Goal: Transaction & Acquisition: Purchase product/service

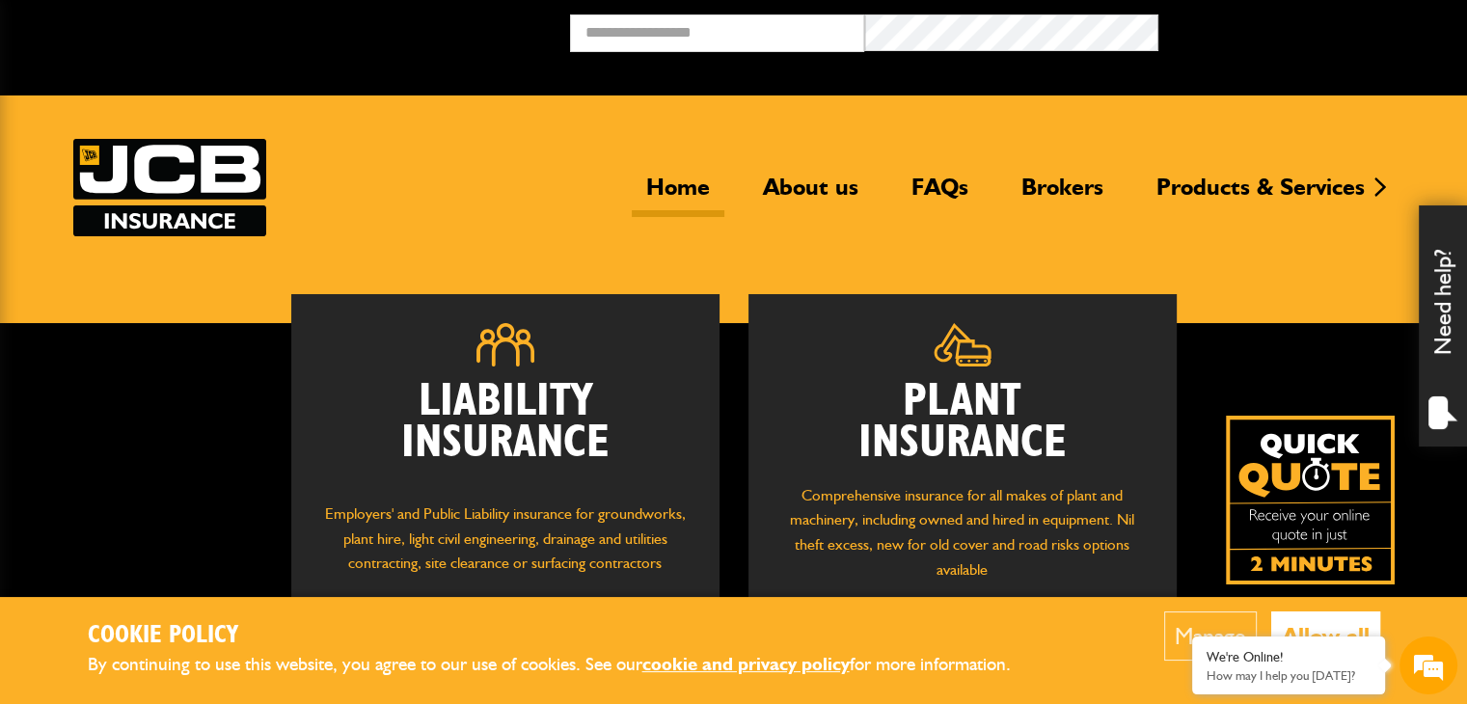
click at [579, 626] on h2 "Cookie Policy" at bounding box center [565, 636] width 955 height 30
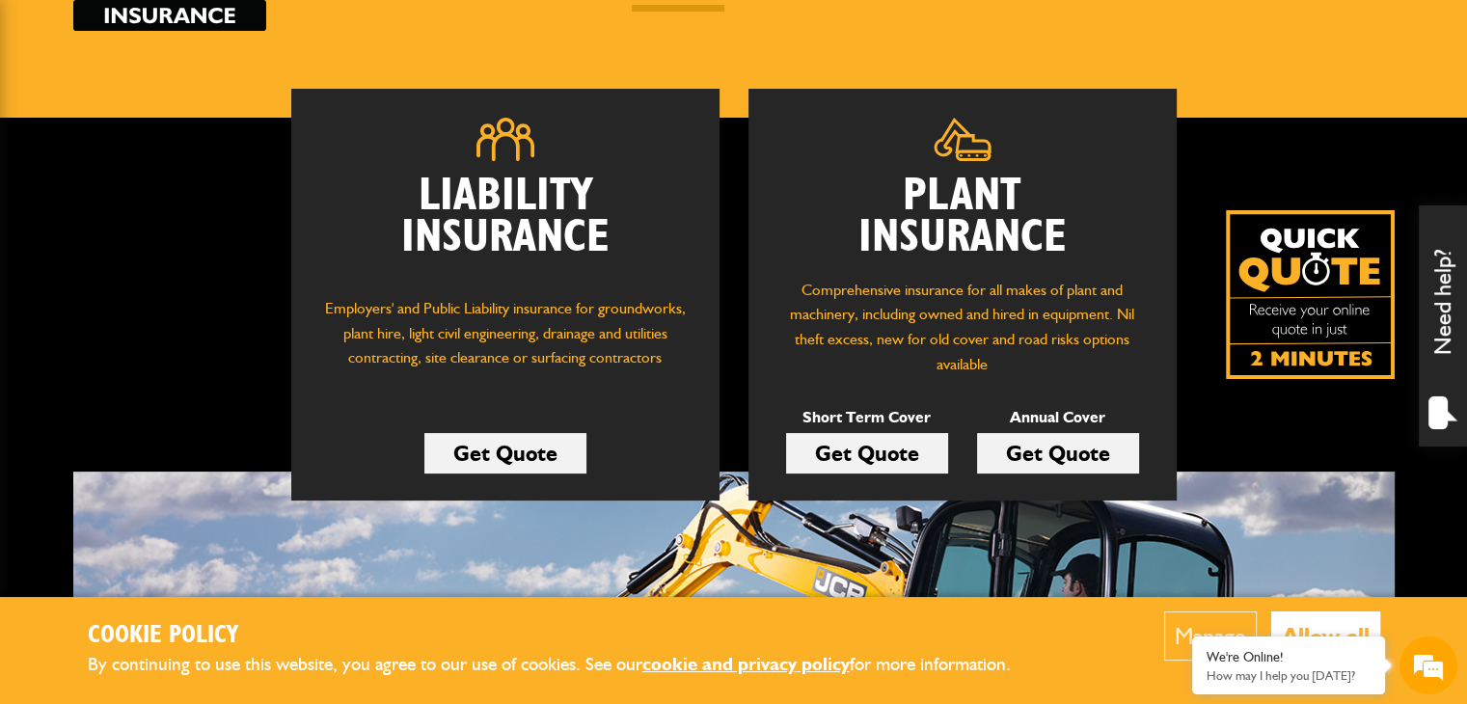
scroll to position [201, 0]
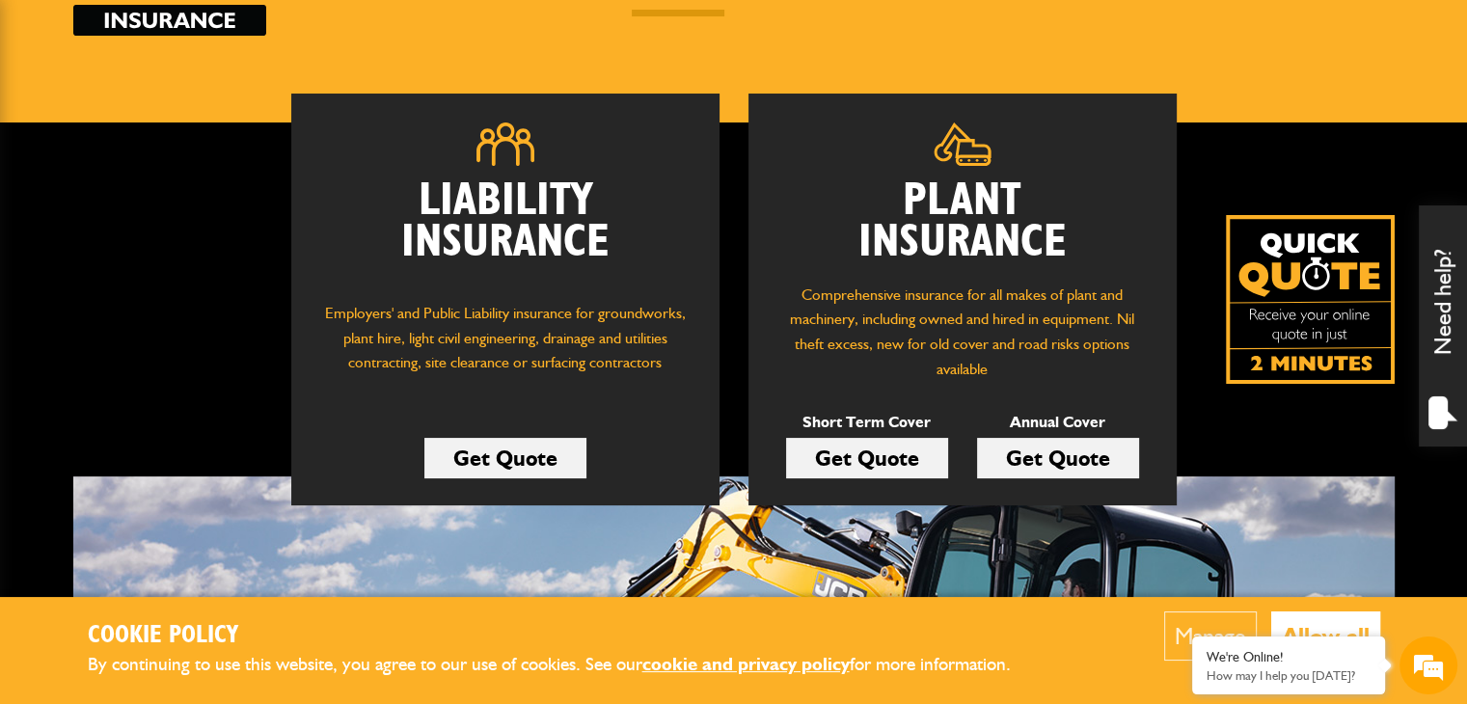
click at [874, 468] on link "Get Quote" at bounding box center [867, 458] width 162 height 41
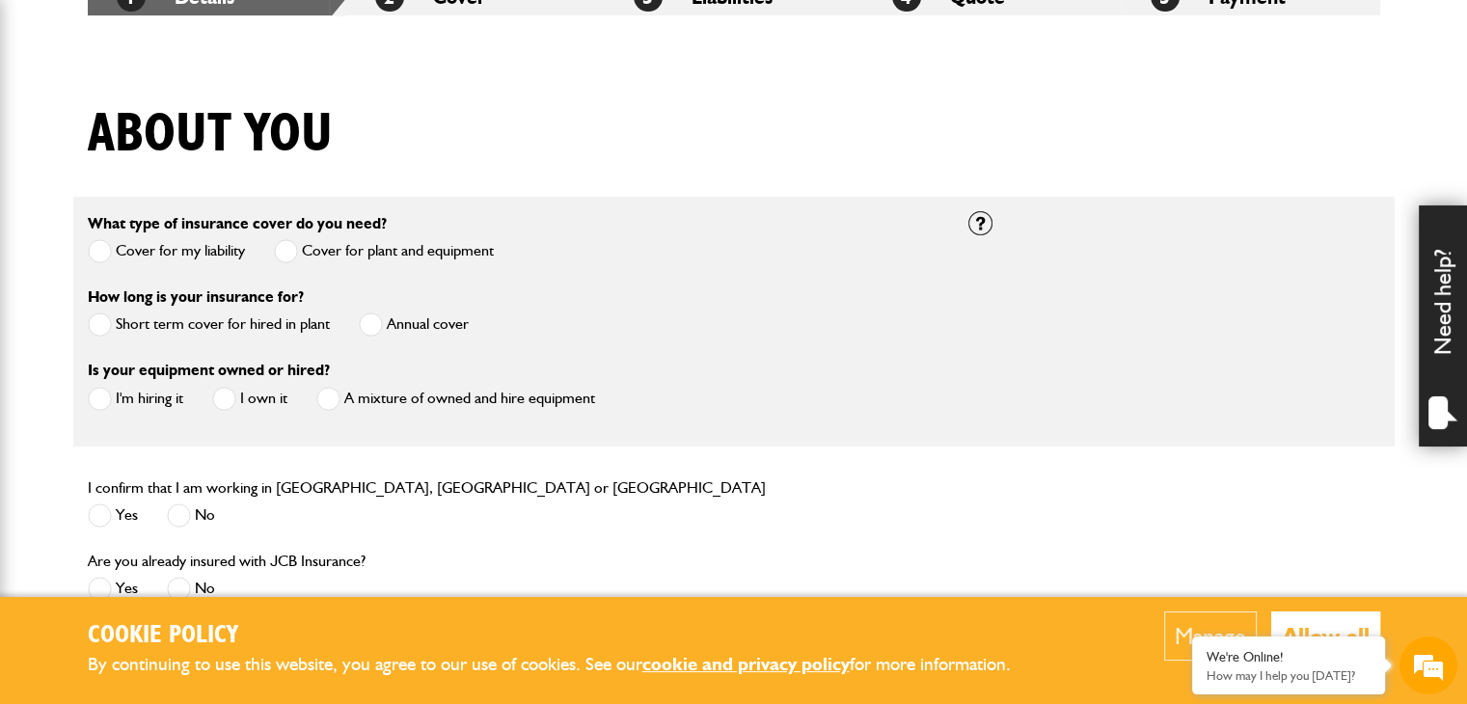
click at [96, 326] on span at bounding box center [100, 325] width 24 height 24
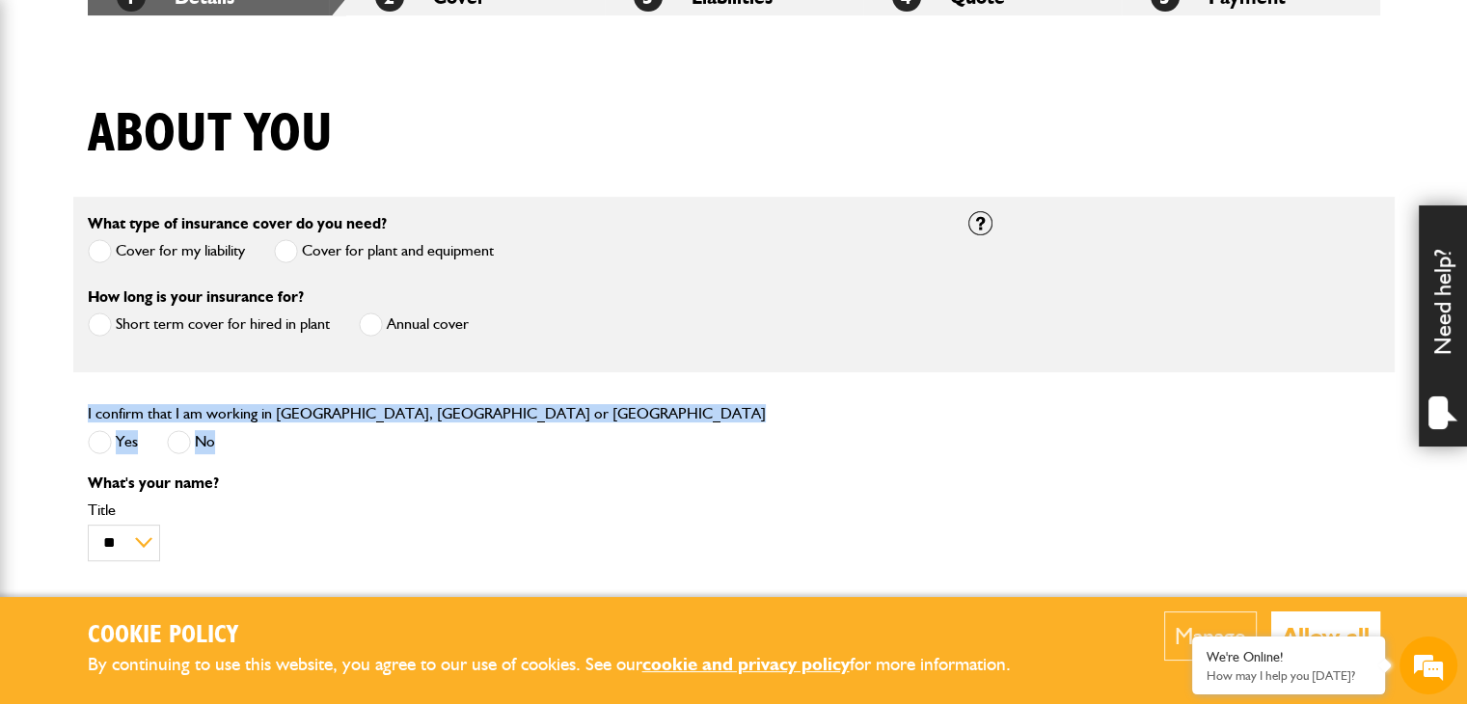
drag, startPoint x: 519, startPoint y: 455, endPoint x: 228, endPoint y: 369, distance: 303.7
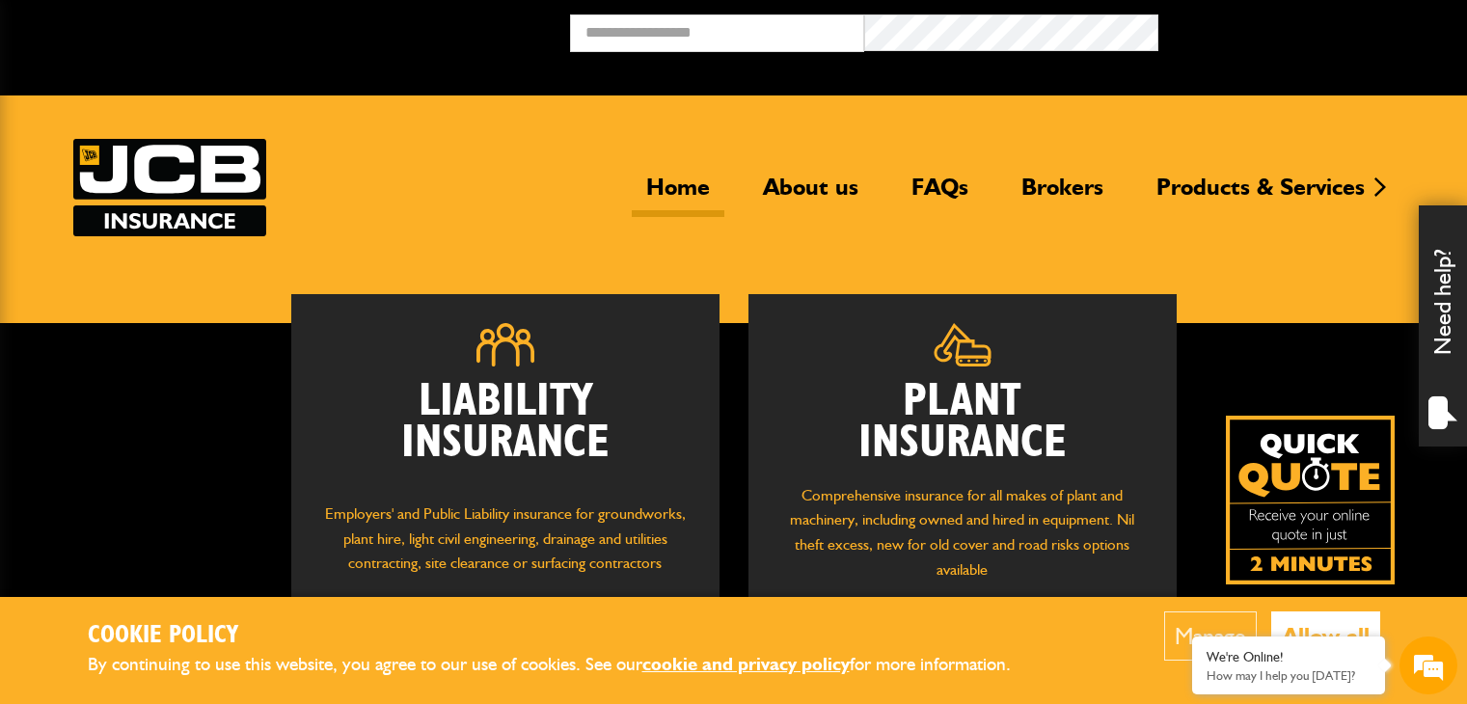
scroll to position [201, 0]
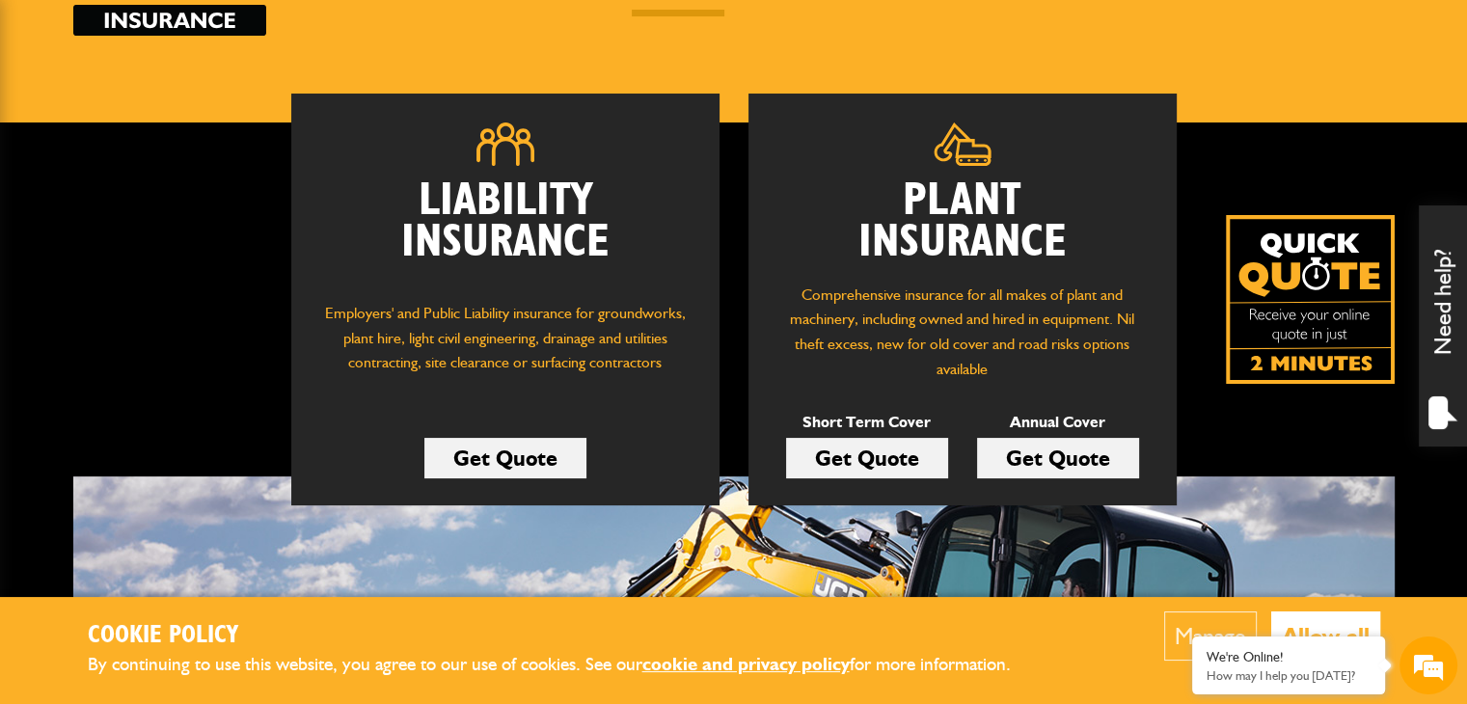
click at [845, 458] on link "Get Quote" at bounding box center [867, 458] width 162 height 41
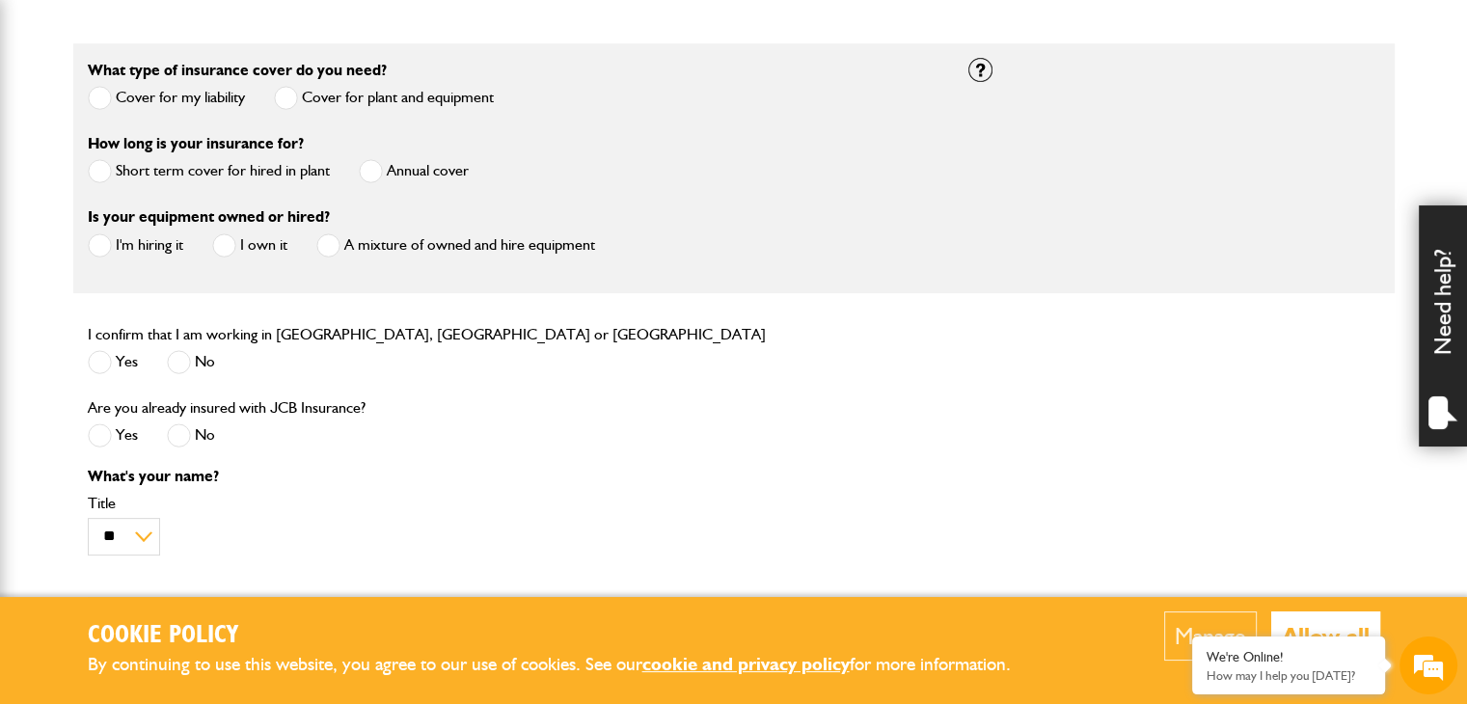
scroll to position [559, 0]
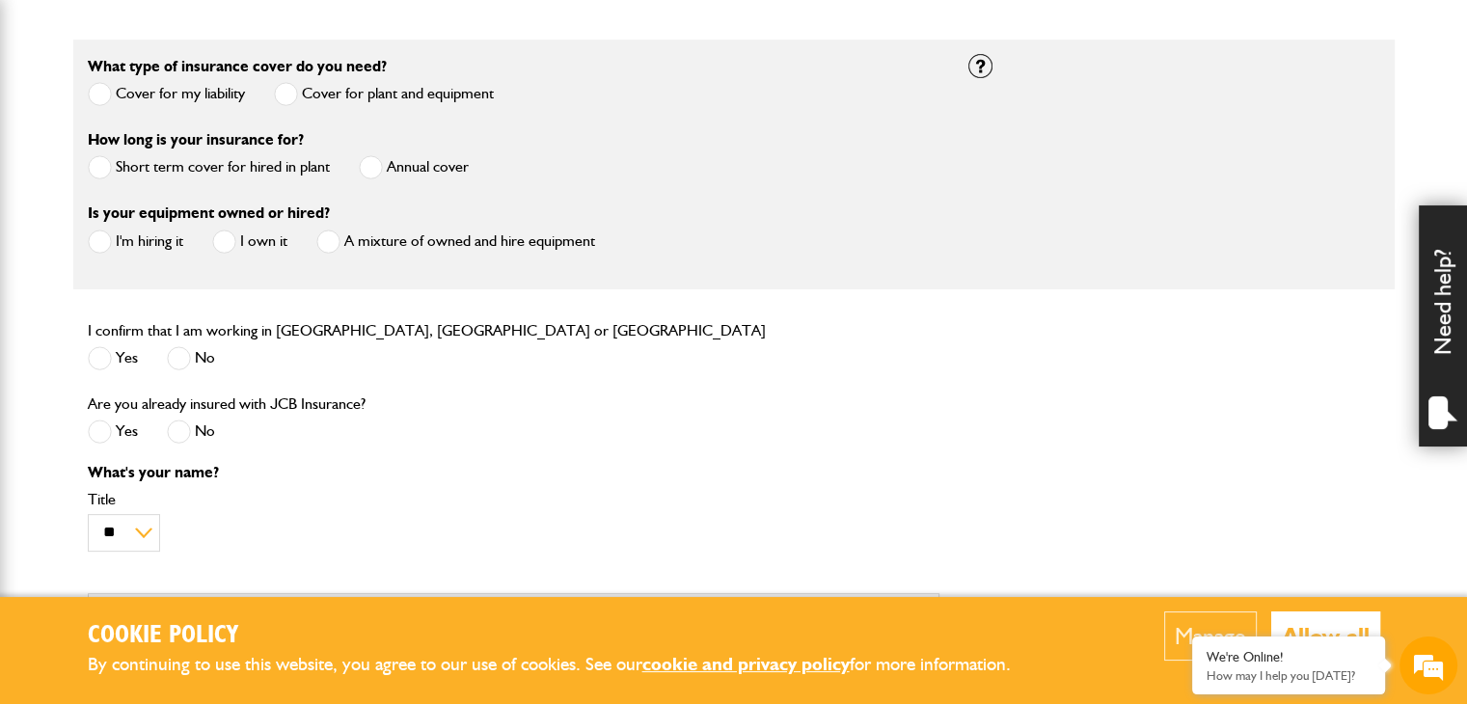
drag, startPoint x: 1099, startPoint y: 387, endPoint x: 978, endPoint y: 403, distance: 121.7
click at [978, 403] on fieldset "I confirm that I am working in England, Scotland or Wales Yes No Are you alread…" at bounding box center [734, 521] width 1322 height 406
click at [131, 272] on div "Is your equipment owned or hired? I'm hiring it I own it A mixture of owned and…" at bounding box center [513, 237] width 881 height 73
click at [98, 247] on span at bounding box center [100, 242] width 24 height 24
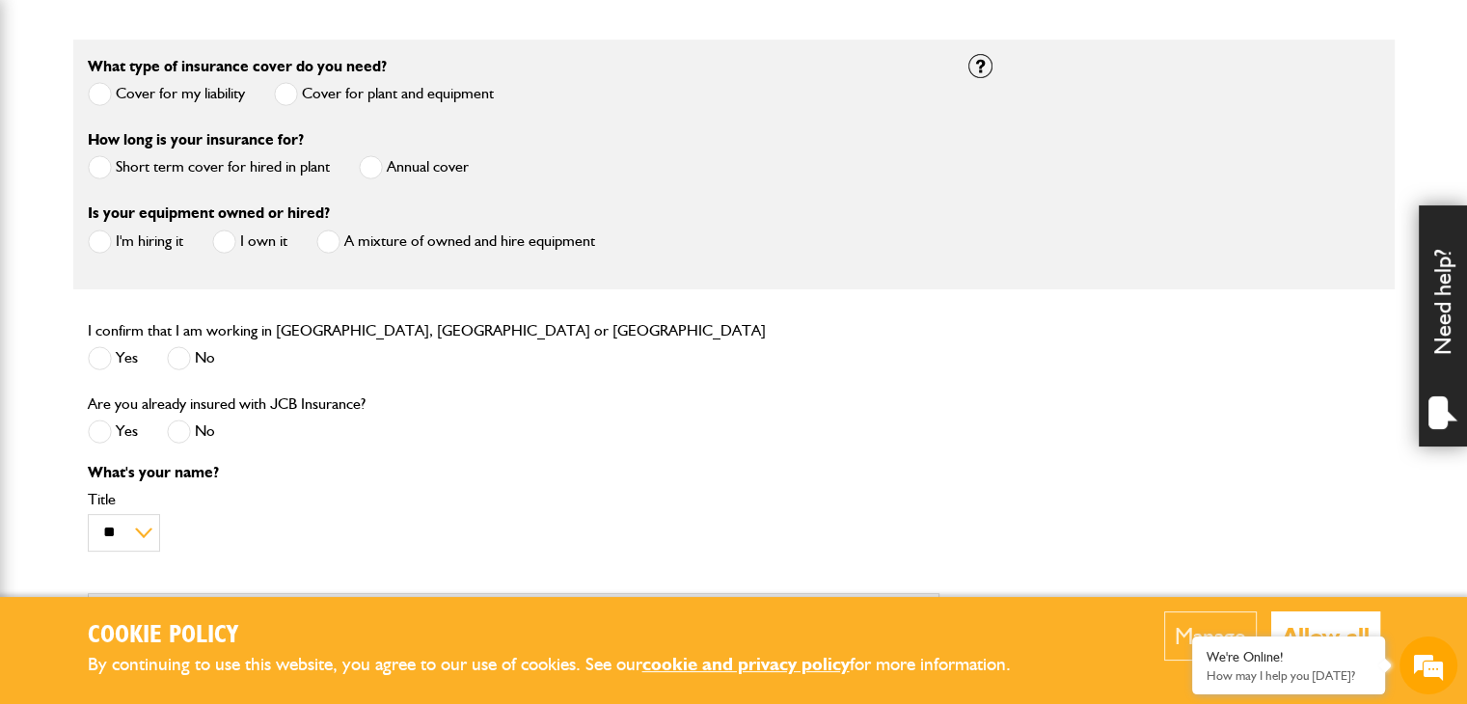
click at [96, 167] on span at bounding box center [100, 167] width 24 height 24
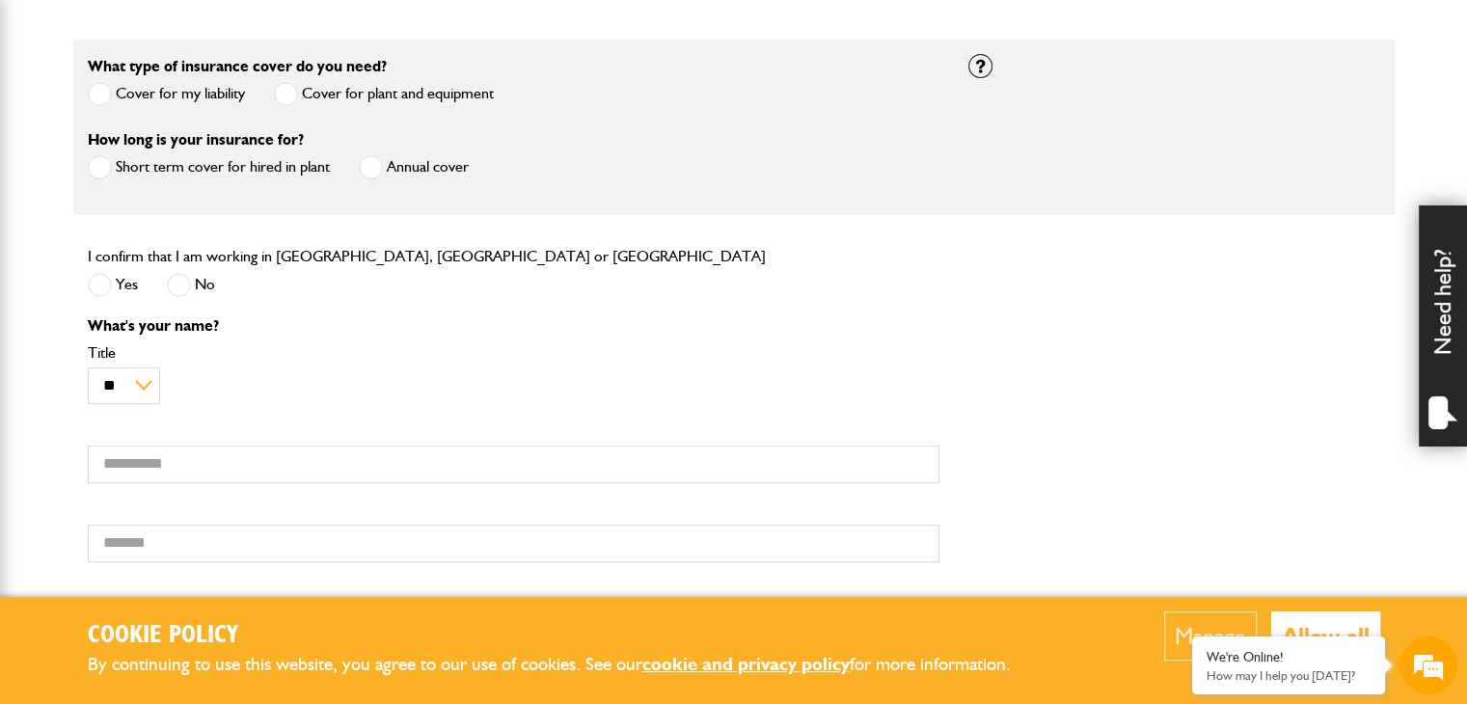
click at [95, 288] on span at bounding box center [100, 285] width 24 height 24
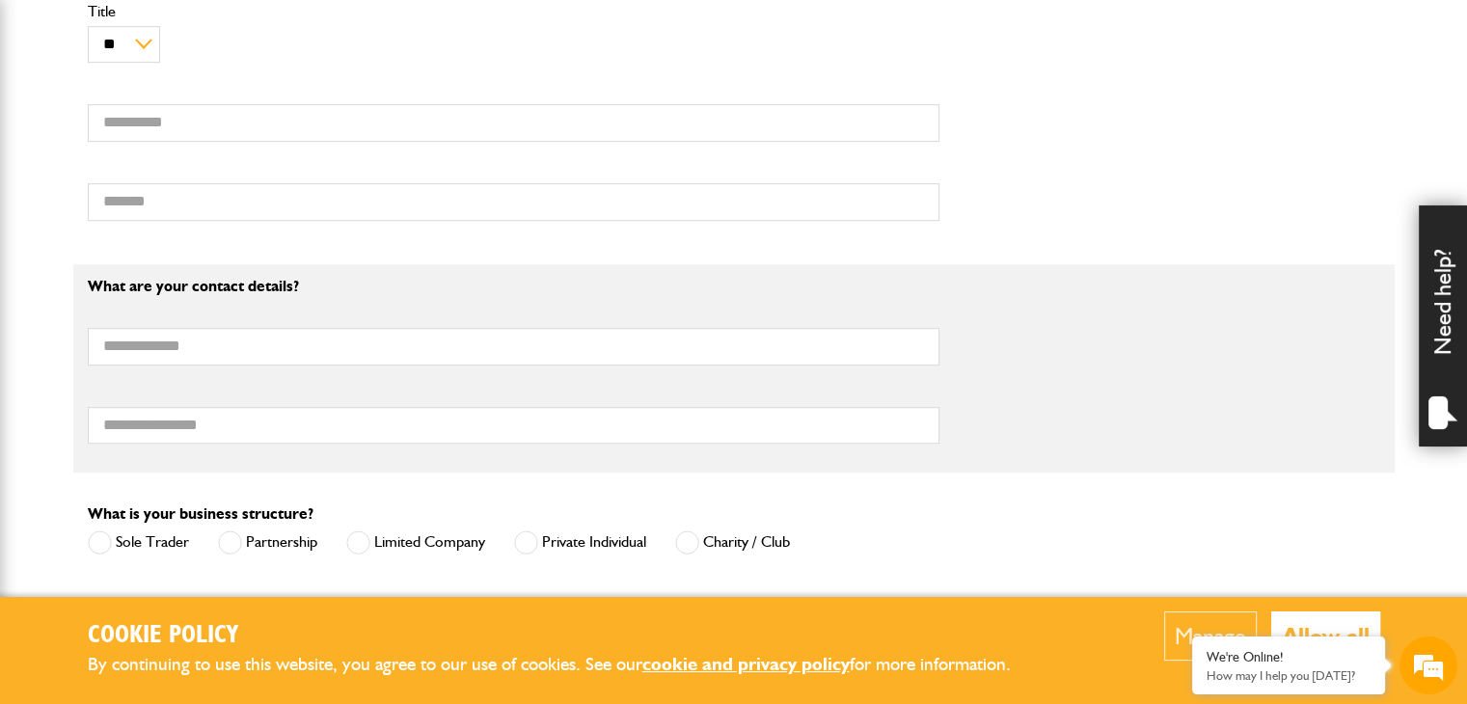
scroll to position [898, 0]
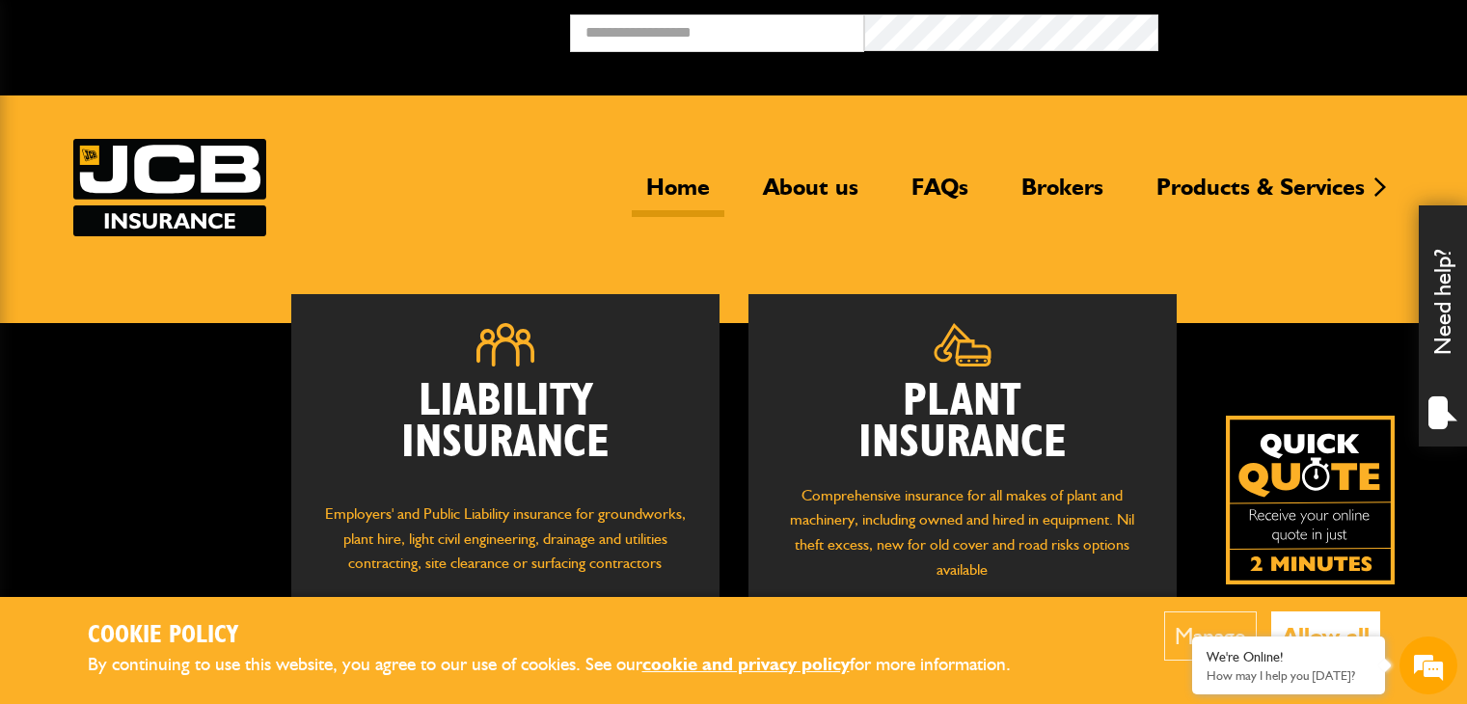
scroll to position [201, 0]
